Goal: Find specific page/section: Find specific page/section

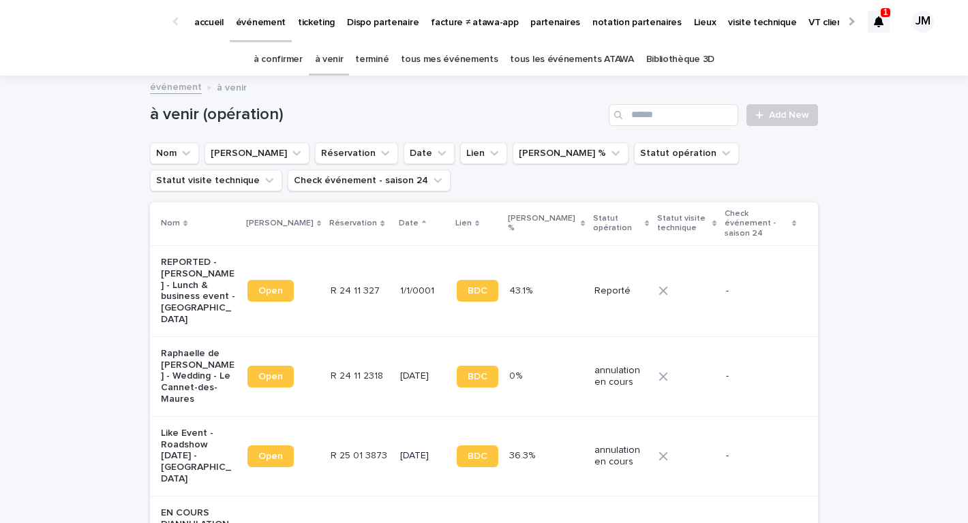
click at [880, 15] on div "1" at bounding box center [885, 12] width 10 height 9
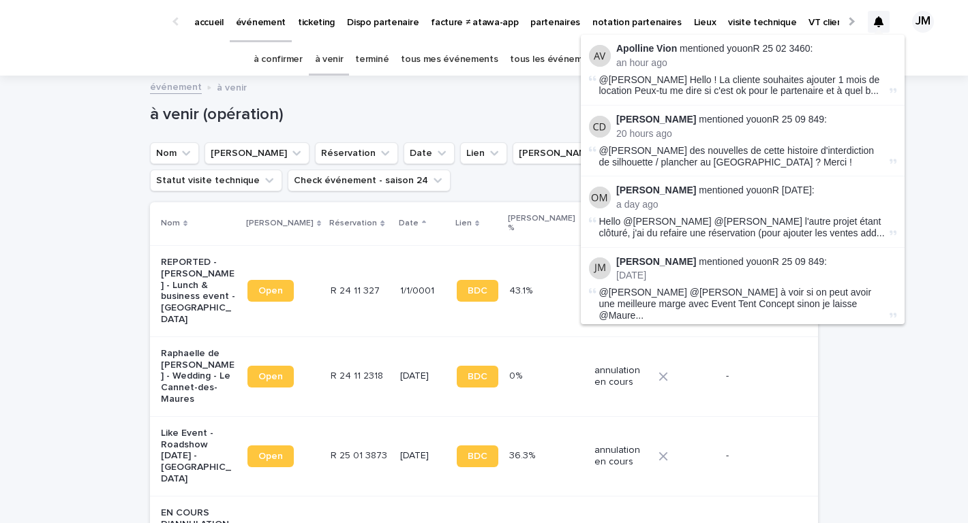
click at [801, 40] on li "[PERSON_NAME] mentioned you on R 25 02 3460 : an hour ago @[PERSON_NAME] Hello …" at bounding box center [743, 70] width 324 height 71
click at [795, 46] on link "R 25 02 3460" at bounding box center [781, 48] width 57 height 11
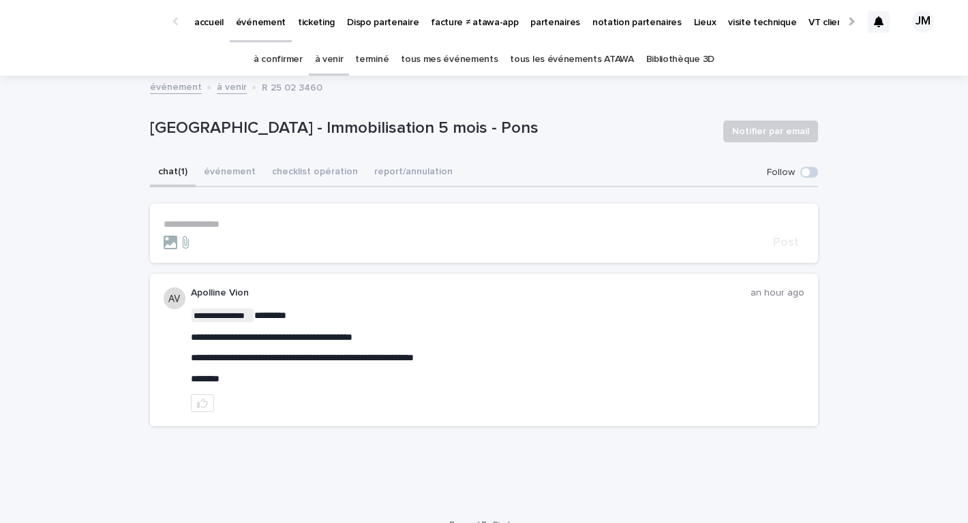
click at [590, 65] on link "tous les événements ATAWA" at bounding box center [571, 60] width 123 height 32
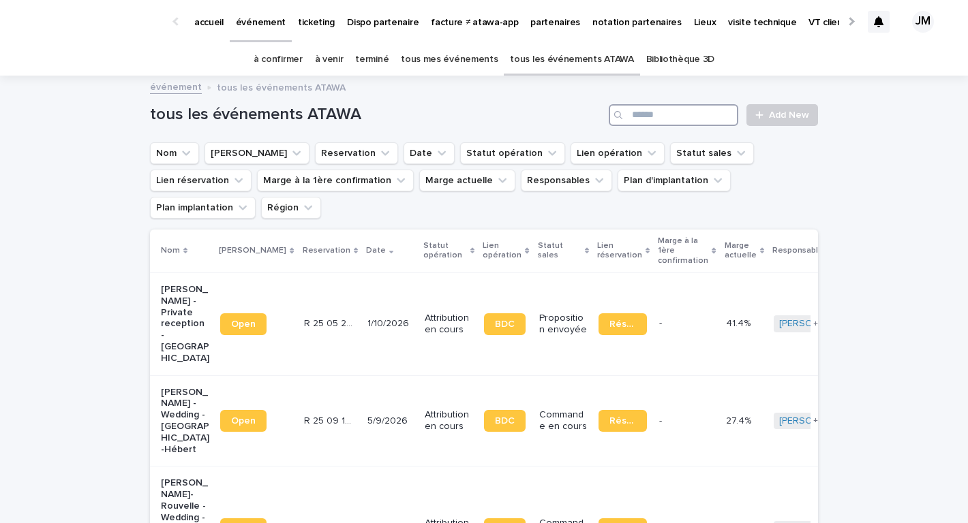
click at [662, 112] on input "Search" at bounding box center [673, 115] width 129 height 22
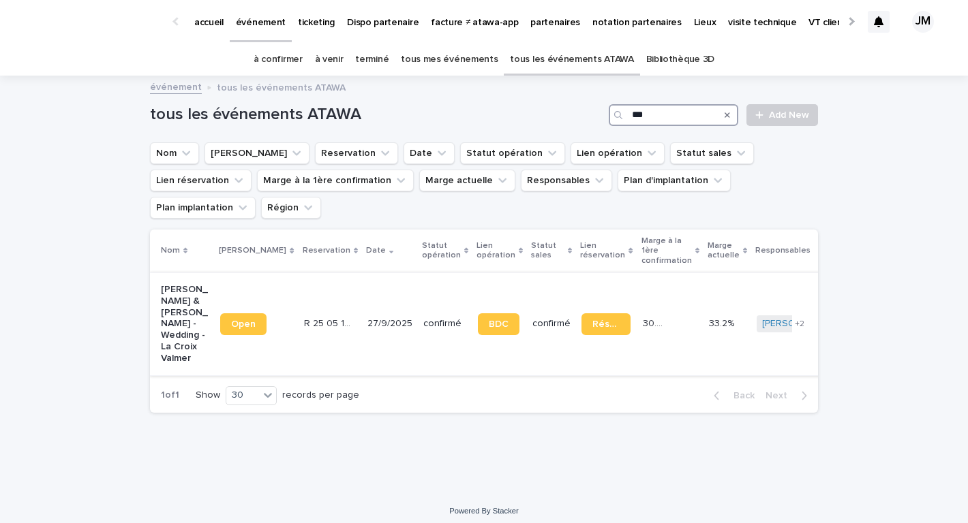
type input "***"
click at [316, 339] on td "R 25 05 1506 R 25 05 1506" at bounding box center [329, 324] width 63 height 103
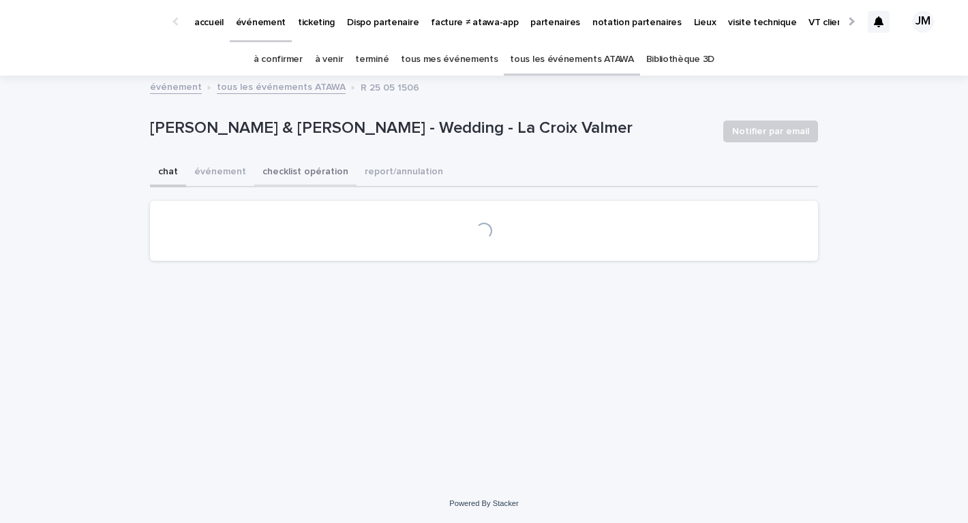
click at [315, 170] on button "checklist opération" at bounding box center [305, 173] width 102 height 29
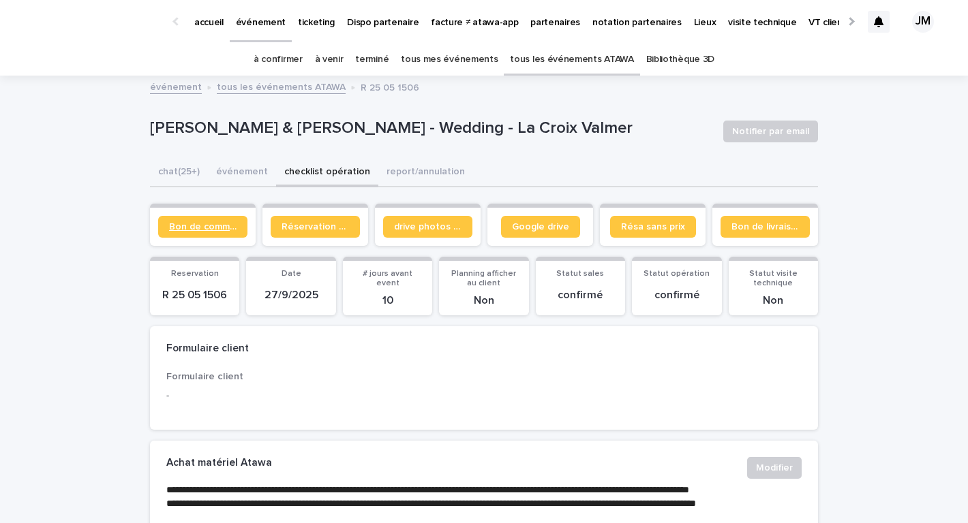
click at [213, 230] on span "Bon de commande" at bounding box center [202, 227] width 67 height 10
